Goal: Transaction & Acquisition: Subscribe to service/newsletter

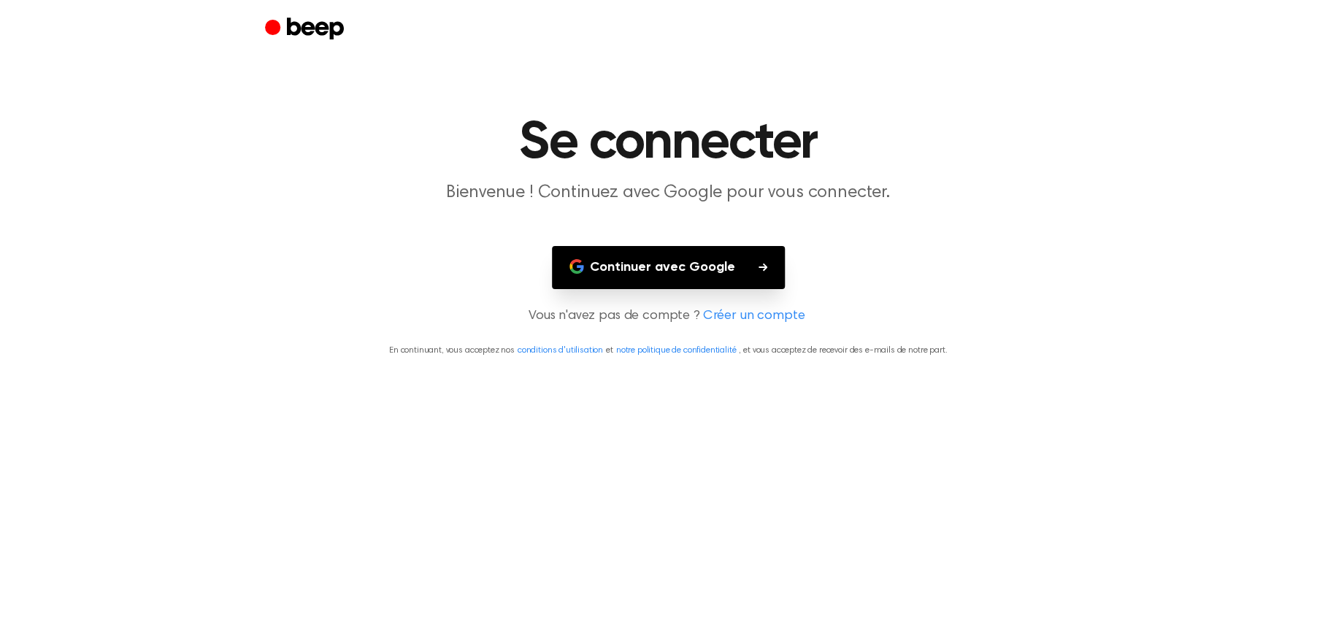
click at [648, 246] on button "Continuer avec Google" at bounding box center [668, 267] width 233 height 43
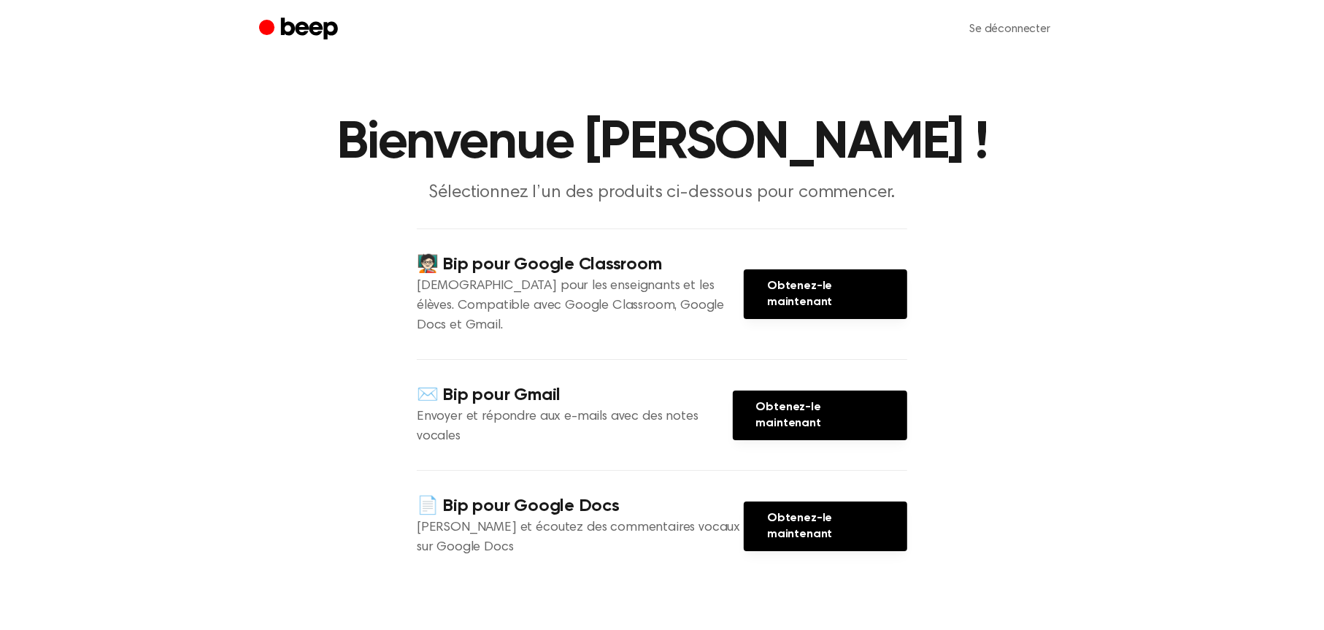
click at [274, 20] on circle "Bip" at bounding box center [266, 26] width 15 height 15
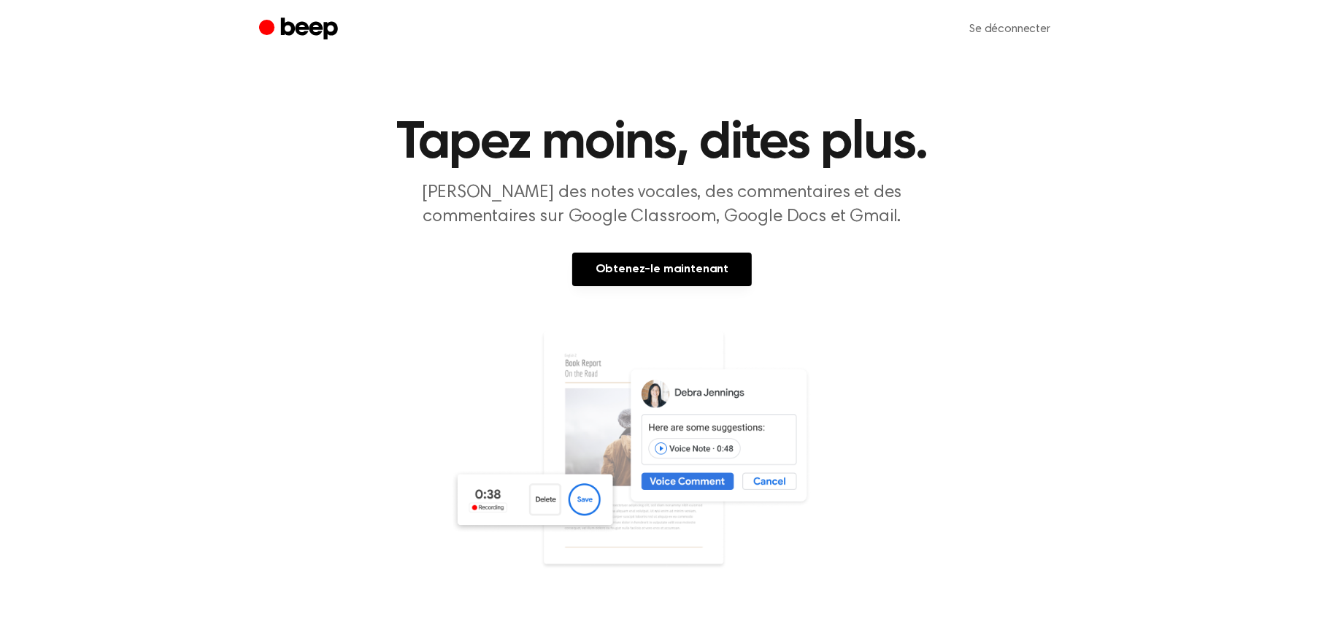
click at [338, 23] on icon "Bip" at bounding box center [309, 29] width 57 height 22
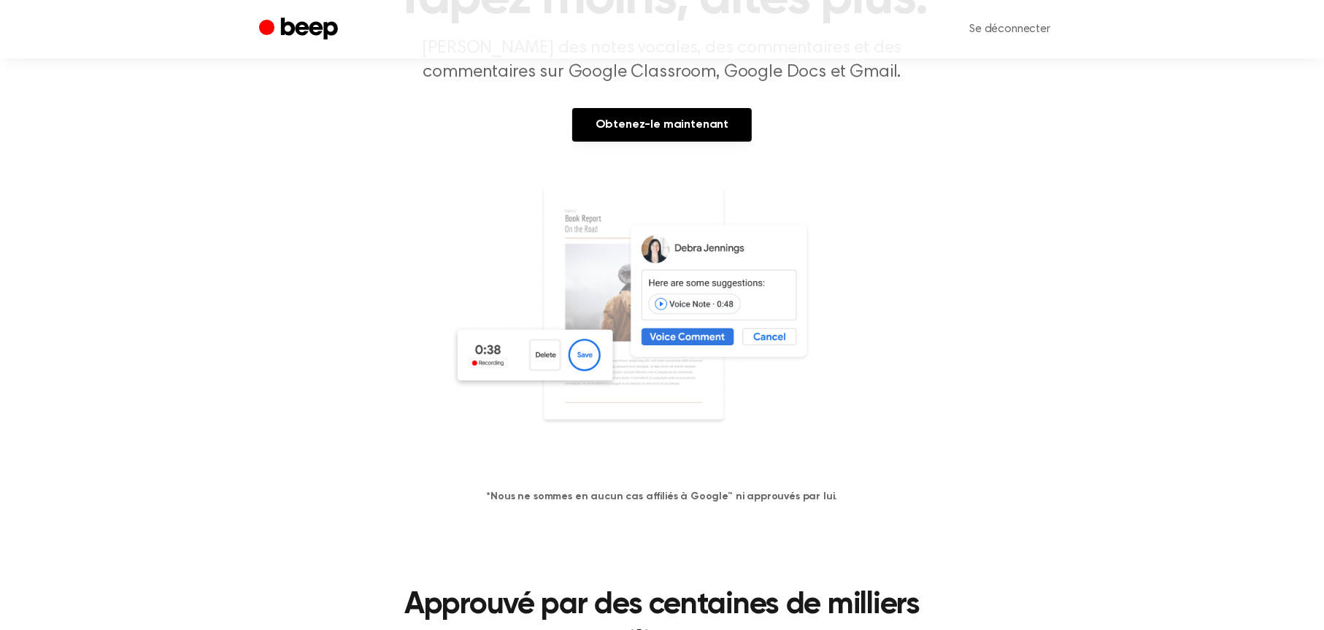
scroll to position [146, 0]
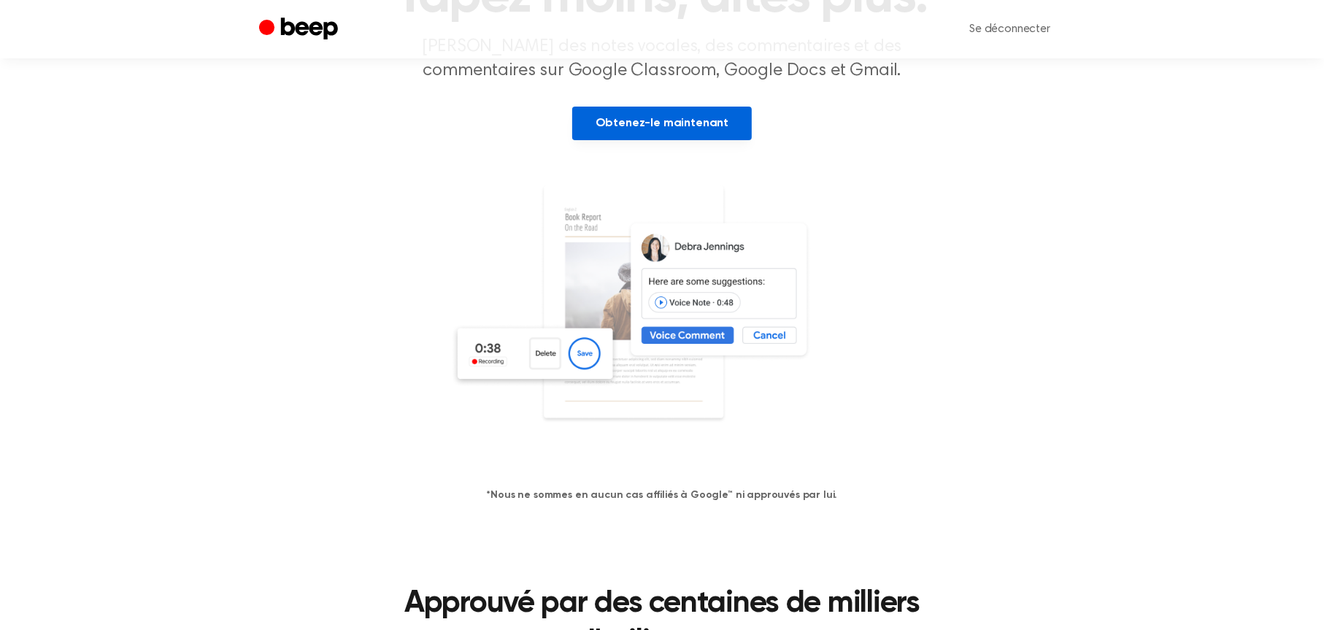
click at [637, 107] on link "Obtenez-le maintenant" at bounding box center [662, 124] width 180 height 34
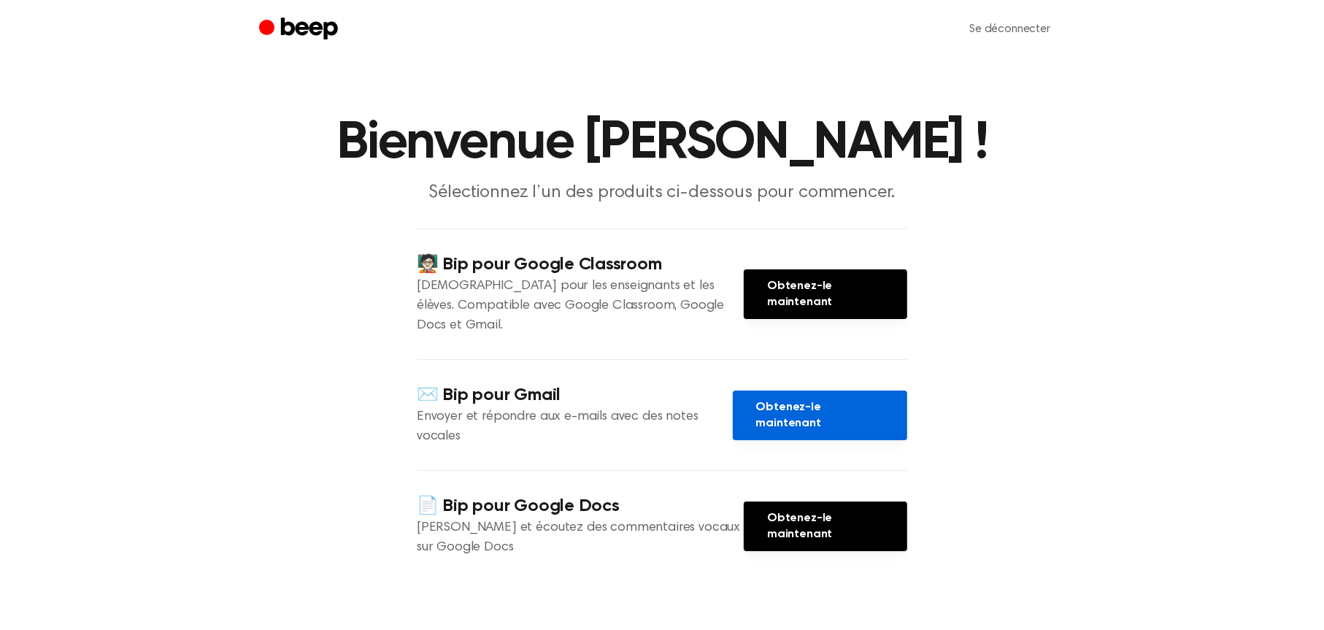
click at [762, 401] on font "Obtenez-le maintenant" at bounding box center [788, 415] width 65 height 28
